Goal: Information Seeking & Learning: Learn about a topic

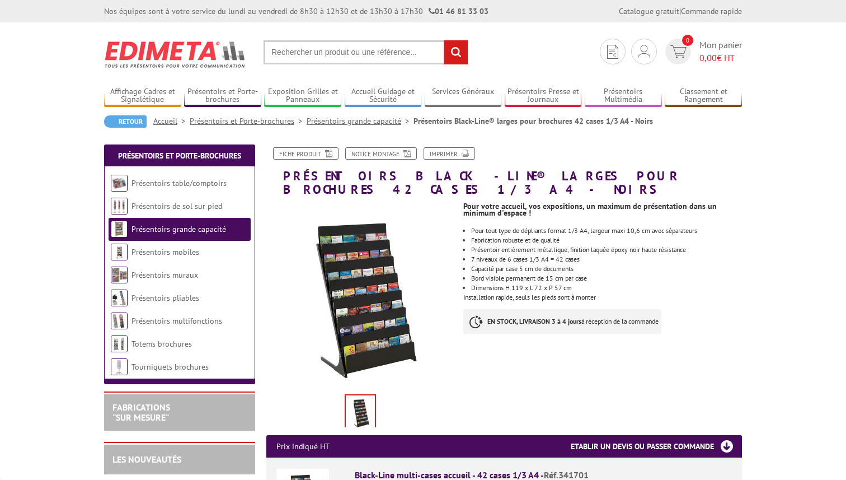
scroll to position [6, 0]
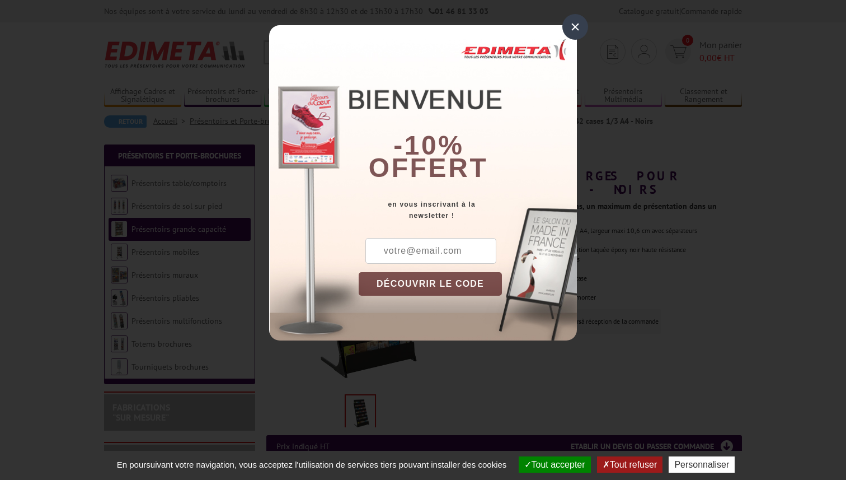
click at [575, 27] on div "×" at bounding box center [575, 27] width 26 height 26
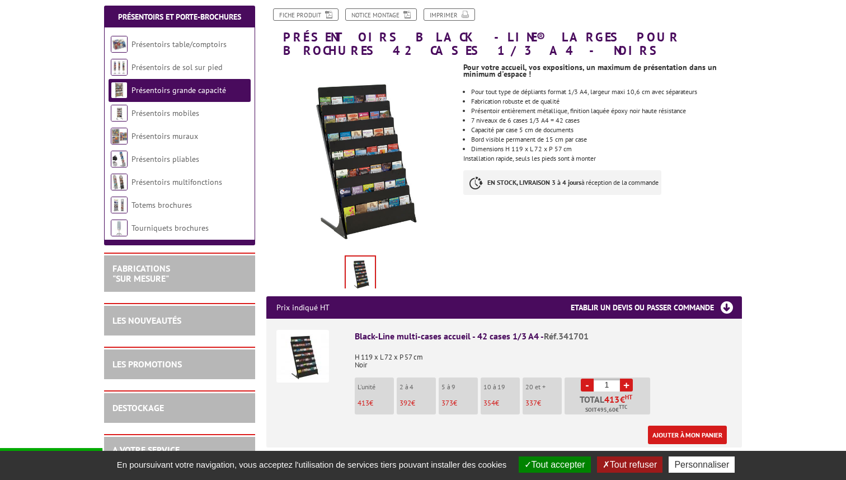
scroll to position [130, 0]
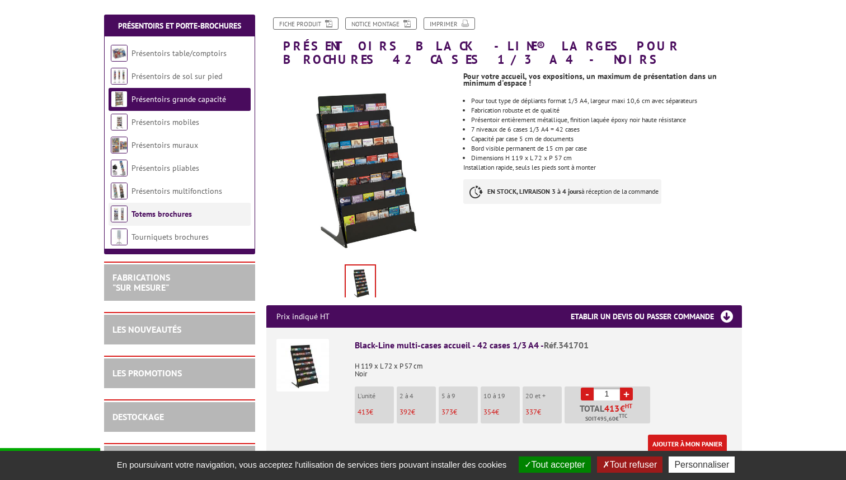
click at [165, 213] on link "Totems brochures" at bounding box center [162, 214] width 60 height 10
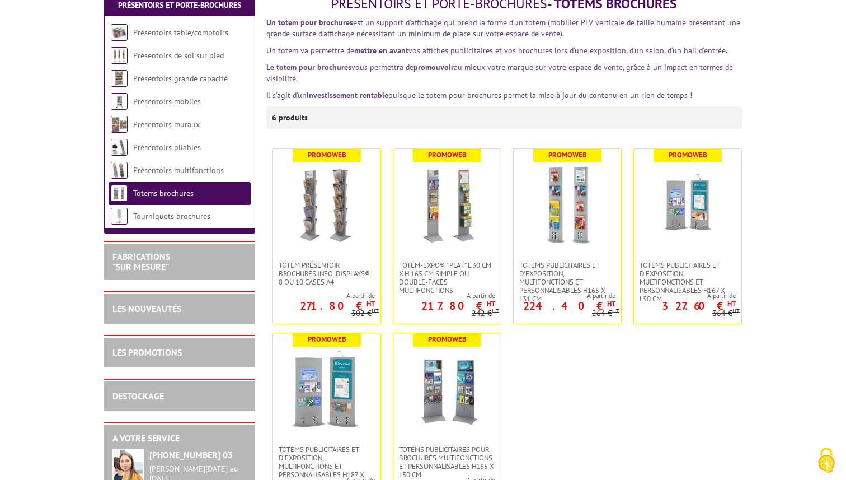
scroll to position [121, 0]
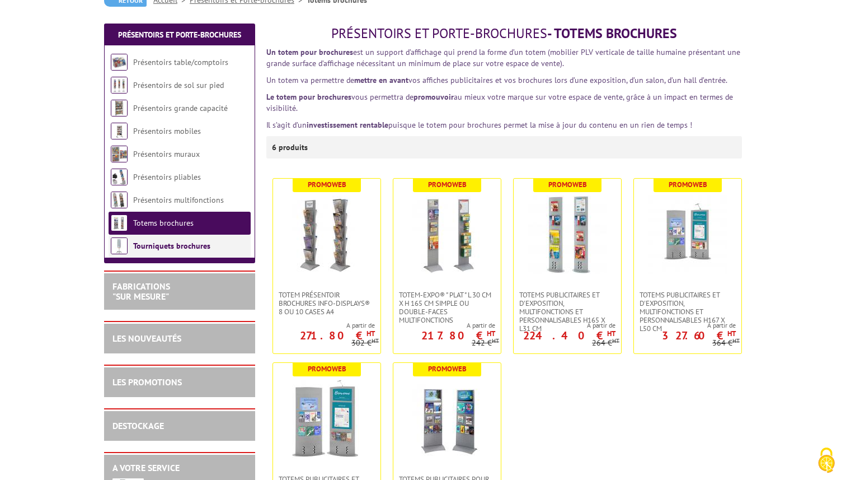
click at [167, 243] on link "Tourniquets brochures" at bounding box center [171, 246] width 77 height 10
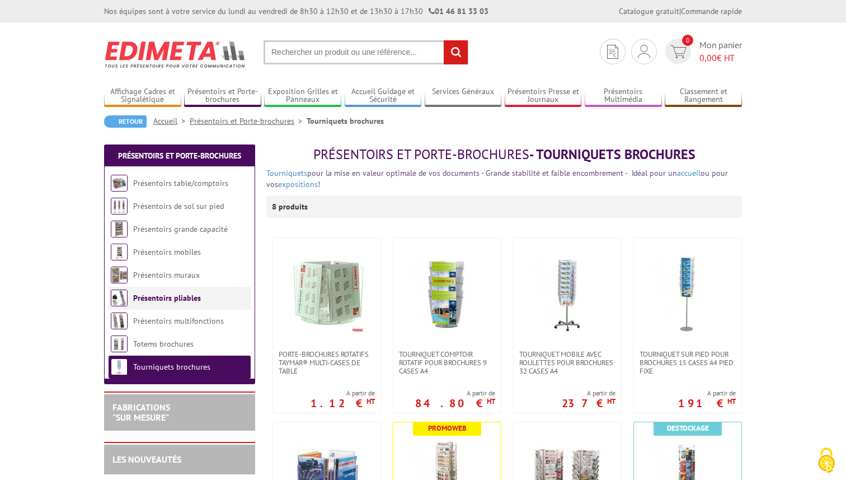
click at [188, 298] on link "Présentoirs pliables" at bounding box center [167, 298] width 68 height 10
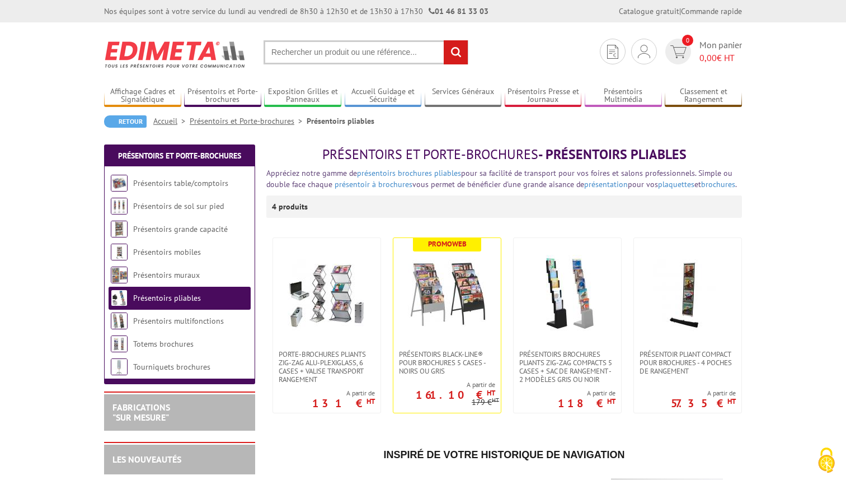
scroll to position [6, 0]
click at [184, 276] on link "Présentoirs muraux" at bounding box center [166, 275] width 67 height 10
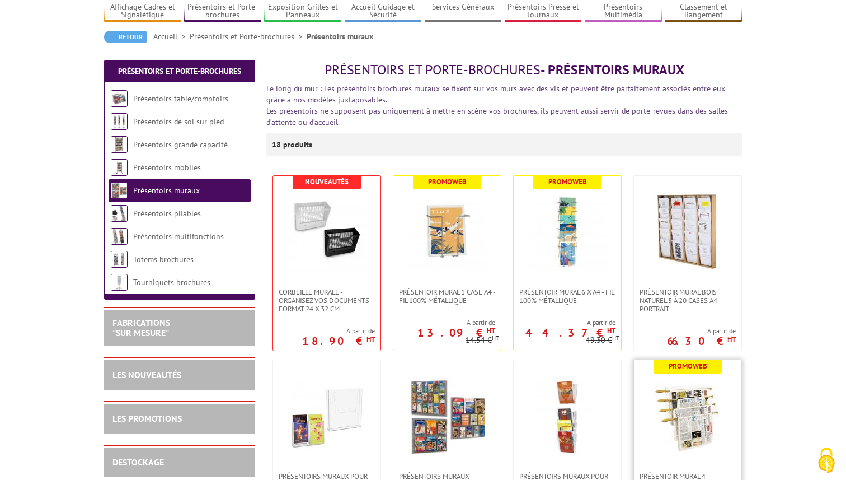
scroll to position [87, 0]
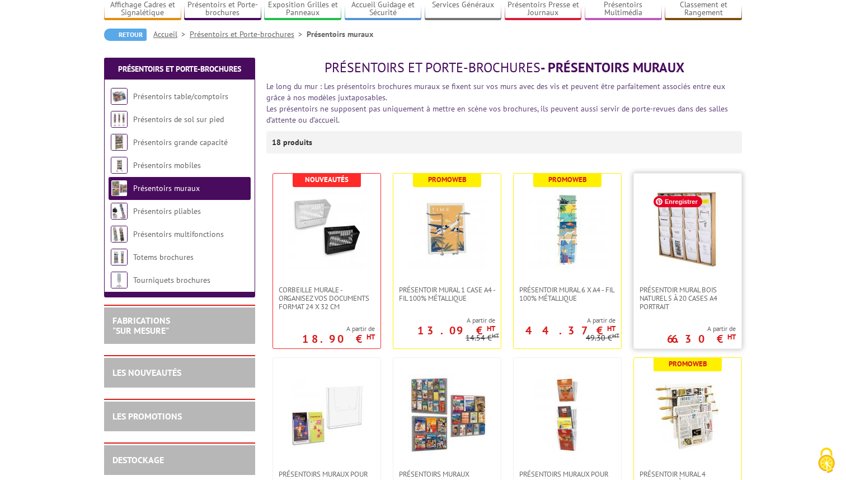
click at [695, 247] on img at bounding box center [688, 229] width 78 height 78
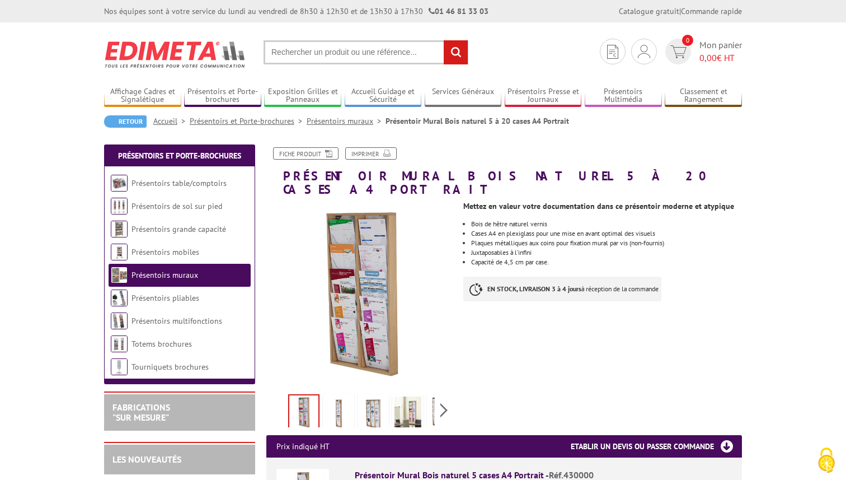
click at [368, 396] on img at bounding box center [373, 413] width 27 height 35
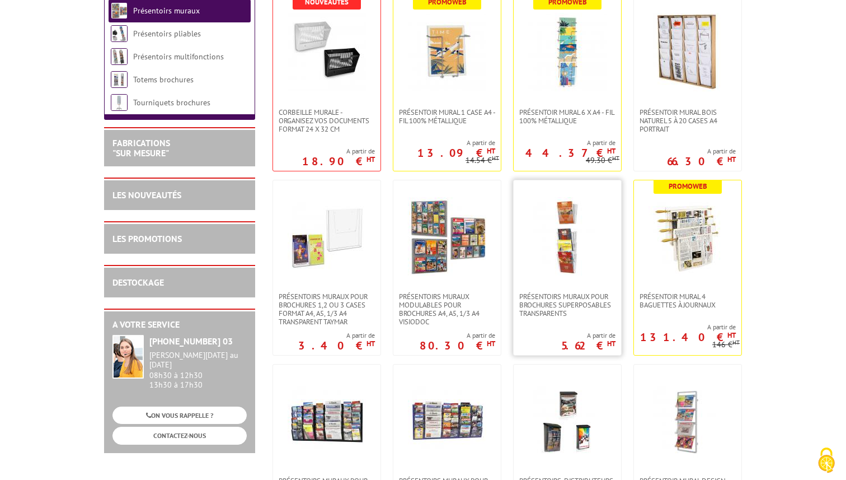
scroll to position [274, 0]
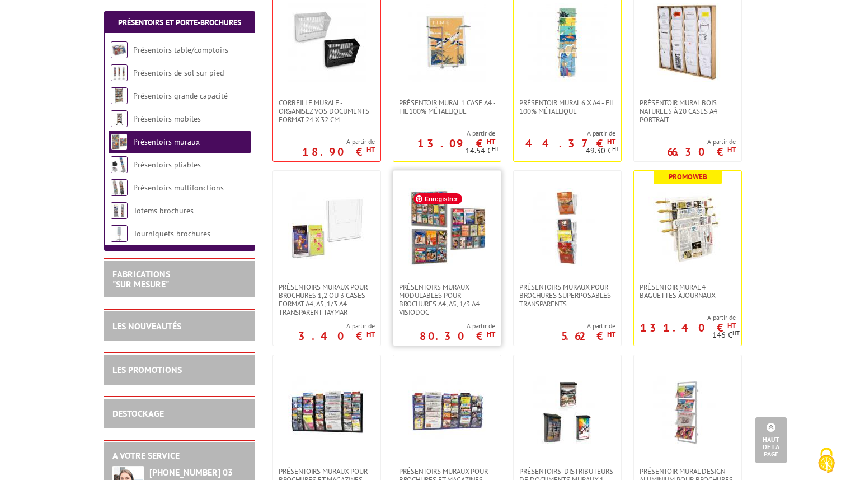
click at [430, 237] on img at bounding box center [447, 226] width 78 height 78
click at [437, 198] on span "Enregistrer" at bounding box center [438, 198] width 49 height 11
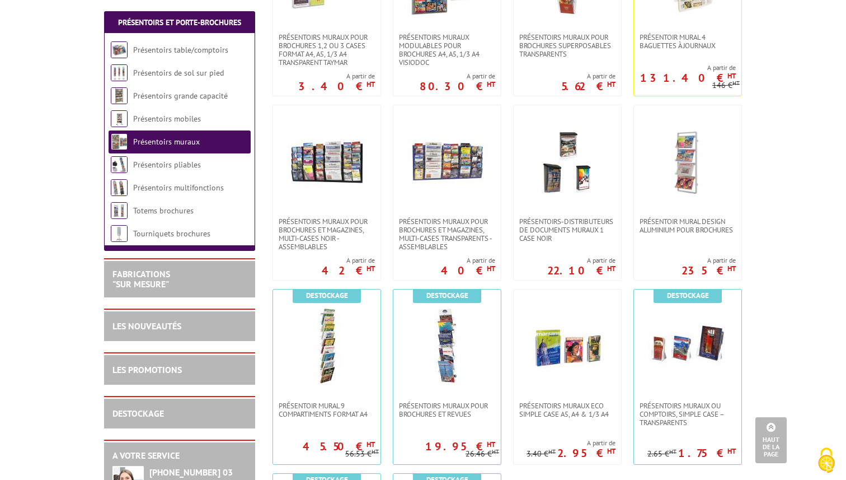
scroll to position [520, 0]
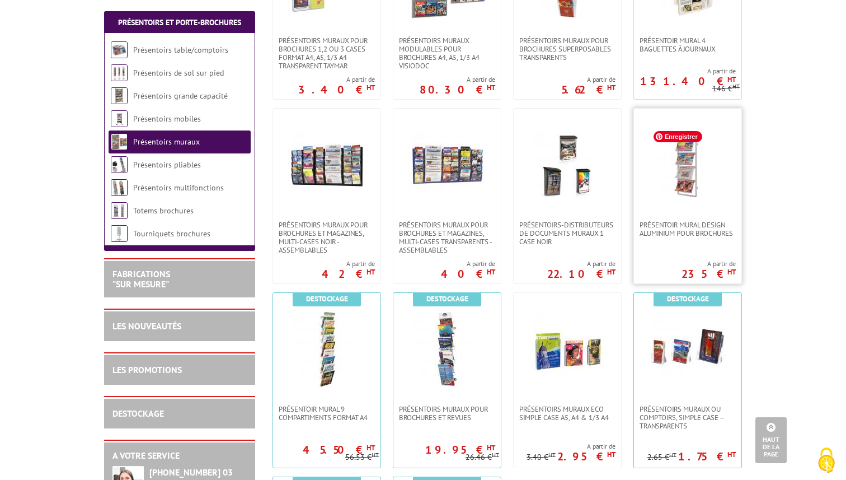
click at [684, 177] on img at bounding box center [688, 164] width 78 height 78
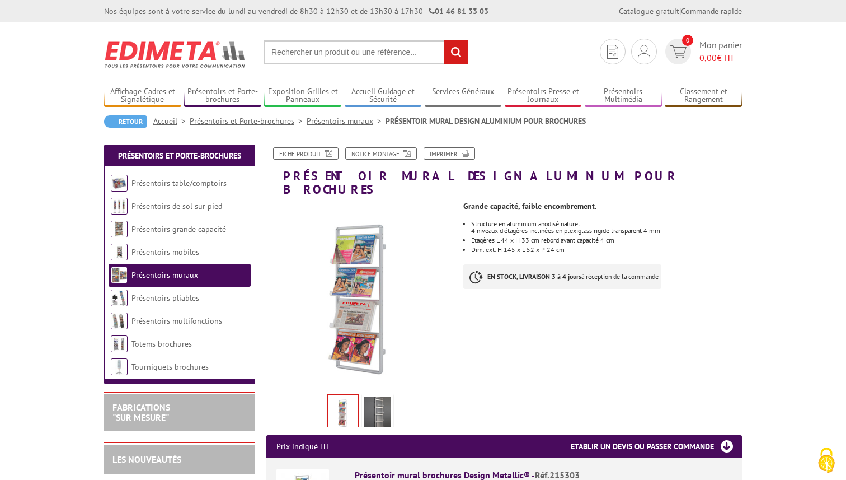
scroll to position [6, 0]
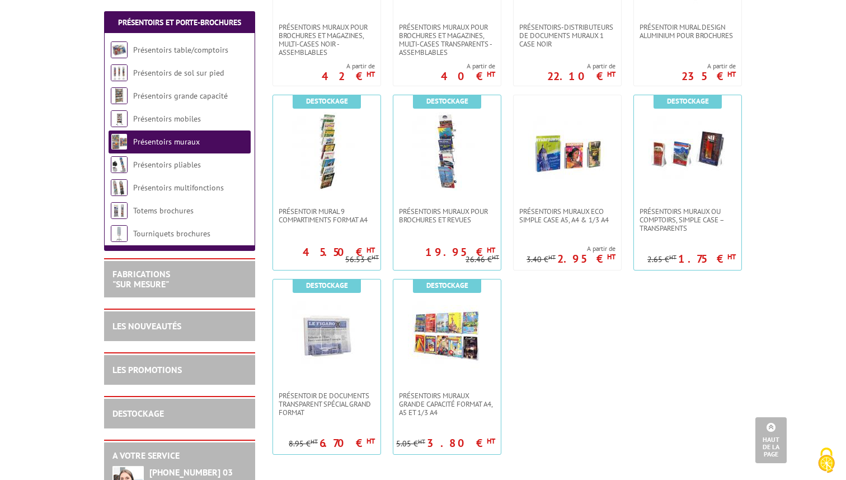
scroll to position [719, 0]
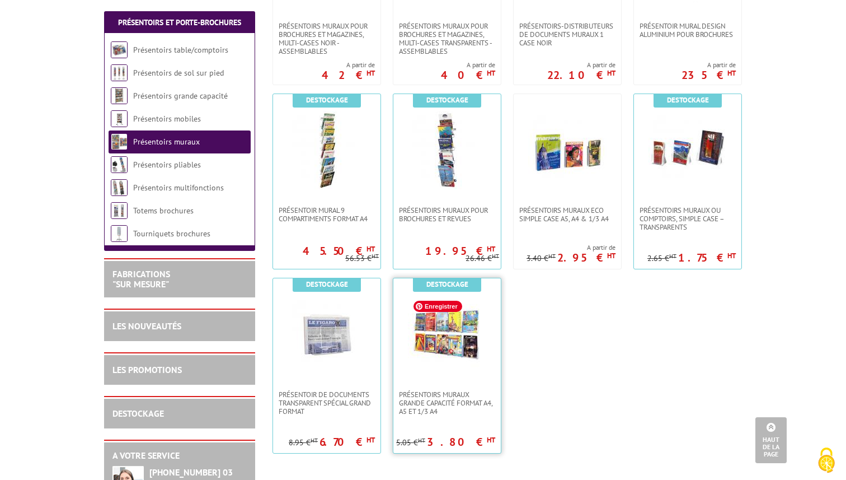
click at [447, 346] on img at bounding box center [447, 334] width 78 height 78
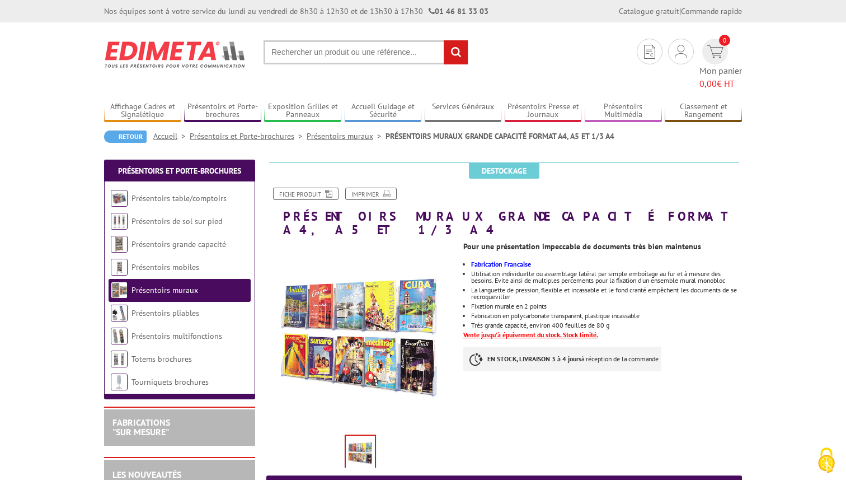
click at [364, 435] on img at bounding box center [360, 452] width 29 height 35
click at [362, 435] on img at bounding box center [360, 452] width 29 height 35
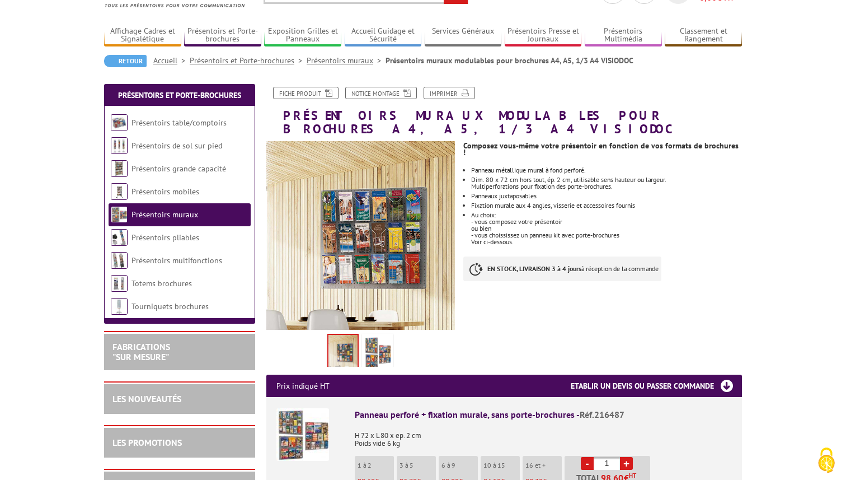
scroll to position [60, 0]
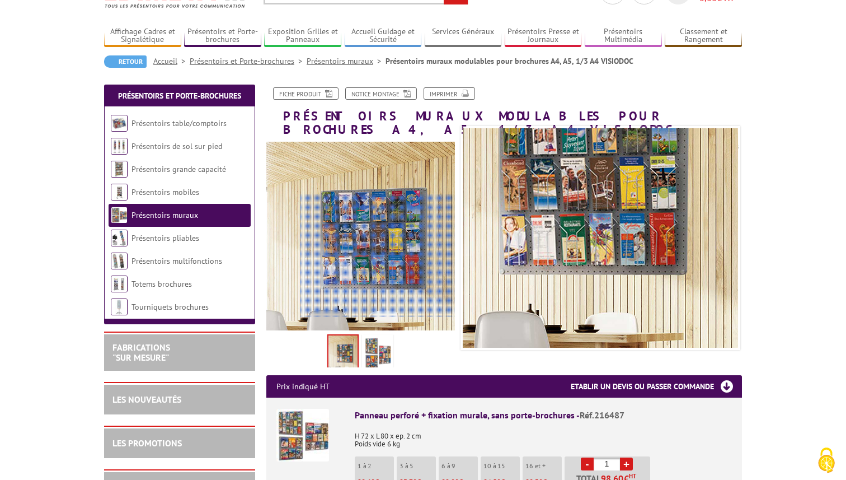
click at [398, 259] on div at bounding box center [377, 255] width 154 height 123
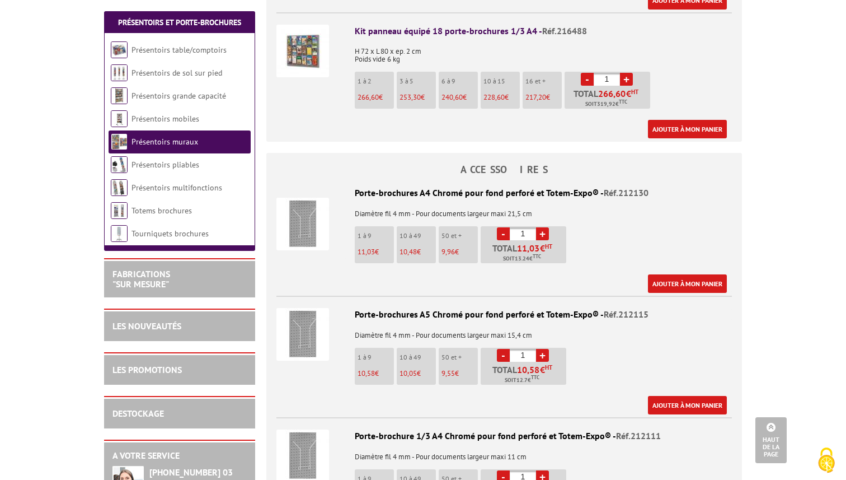
scroll to position [885, 0]
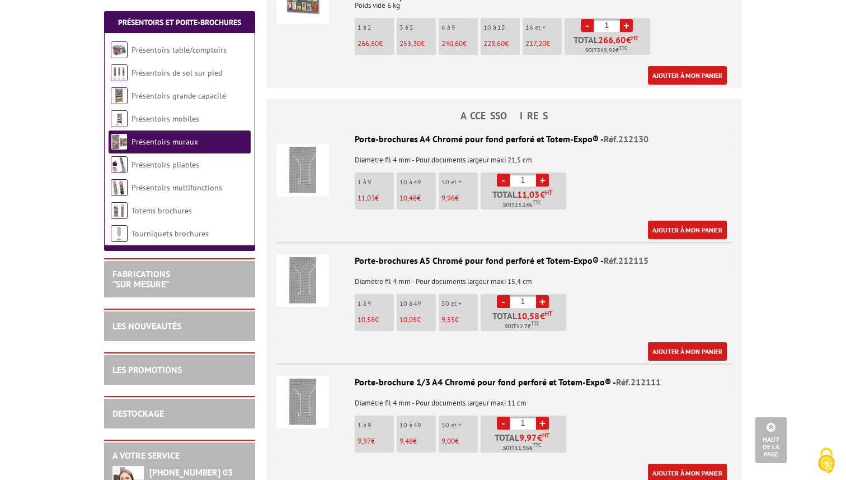
click at [306, 274] on img at bounding box center [302, 280] width 53 height 53
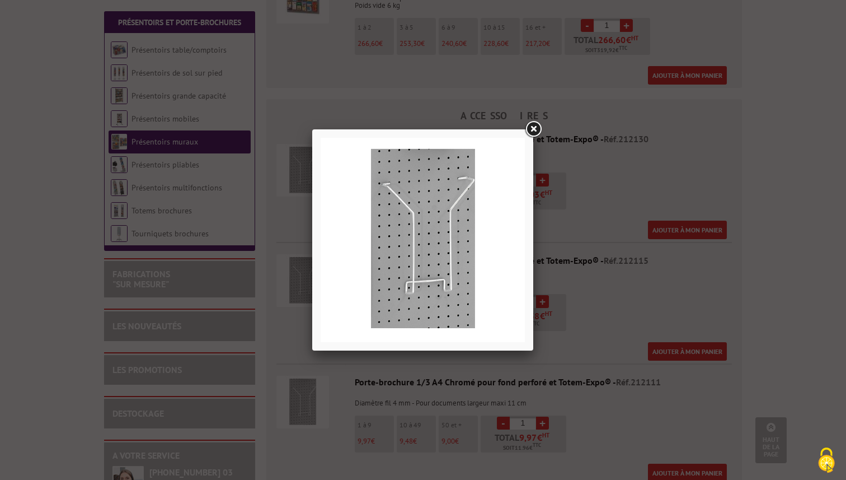
click at [534, 128] on link at bounding box center [533, 129] width 20 height 20
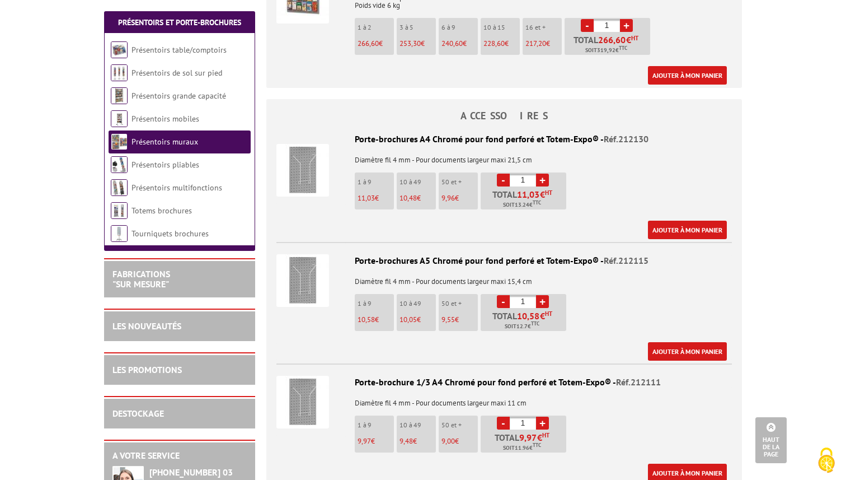
click at [793, 274] on body "Nos équipes sont à votre service du lundi au vendredi de 8h30 à 12h30 et de 13h…" at bounding box center [423, 219] width 846 height 2209
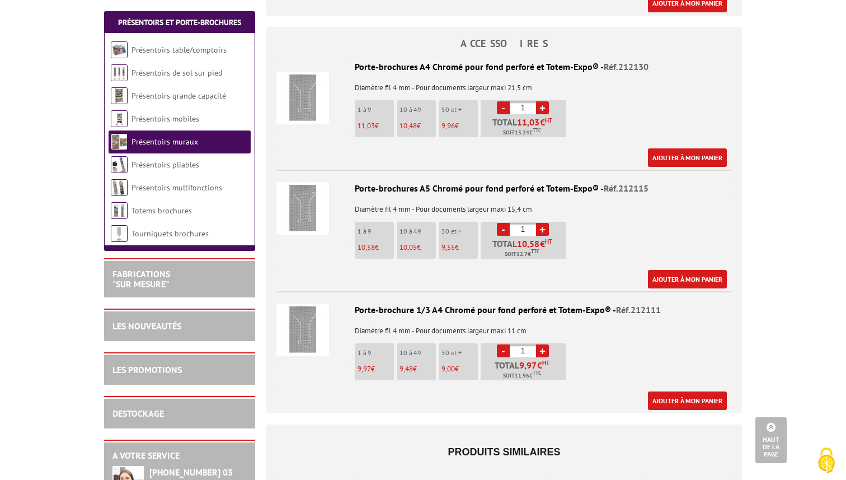
scroll to position [953, 0]
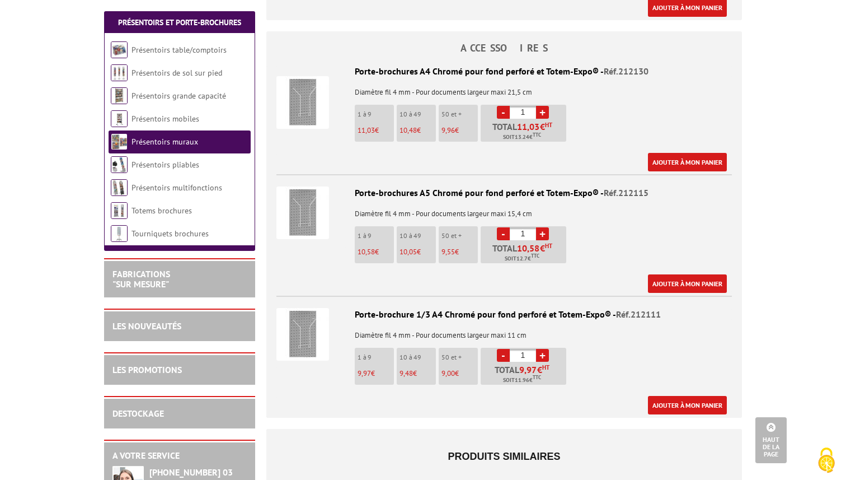
type textarea "1"
drag, startPoint x: 529, startPoint y: 220, endPoint x: 519, endPoint y: 220, distance: 10.1
click at [519, 227] on input "1" at bounding box center [523, 233] width 26 height 13
type input "20"
